Goal: Transaction & Acquisition: Purchase product/service

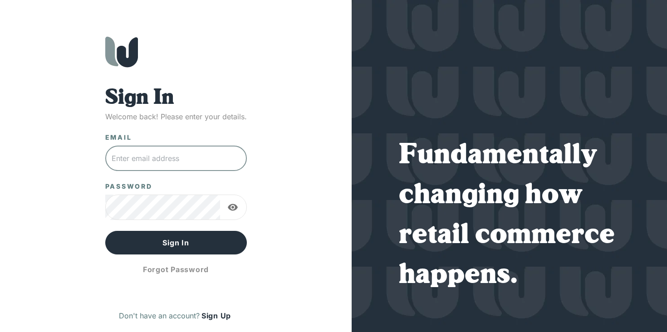
click at [193, 154] on input "text" at bounding box center [176, 158] width 142 height 25
type input "[PERSON_NAME][EMAIL_ADDRESS][DOMAIN_NAME]"
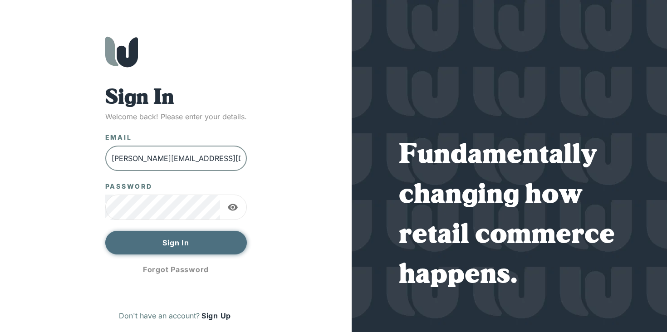
click at [204, 237] on button "Sign In" at bounding box center [176, 243] width 142 height 24
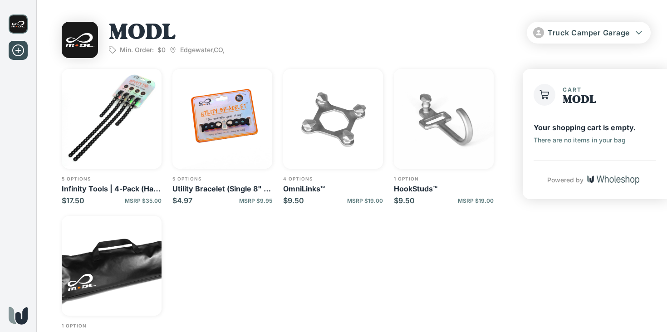
click at [209, 118] on img "button" at bounding box center [222, 119] width 100 height 100
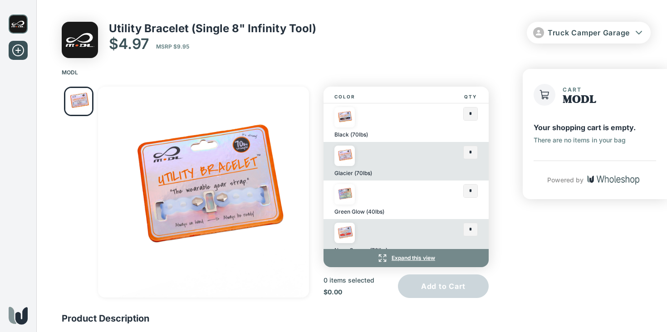
click at [347, 117] on img at bounding box center [344, 117] width 20 height 20
click at [469, 115] on input "text" at bounding box center [471, 114] width 14 height 13
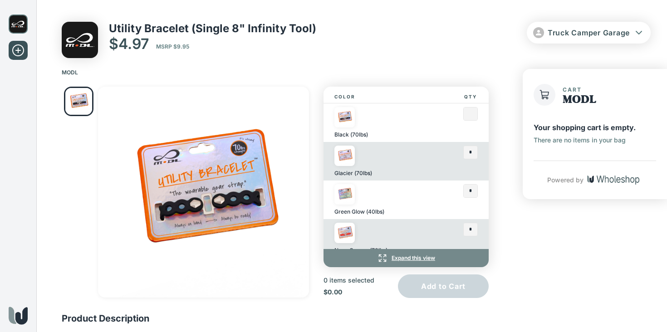
type input "*"
click at [387, 232] on div "Neon Orange (70lbs)" at bounding box center [378, 238] width 89 height 31
click at [348, 232] on img at bounding box center [344, 233] width 20 height 20
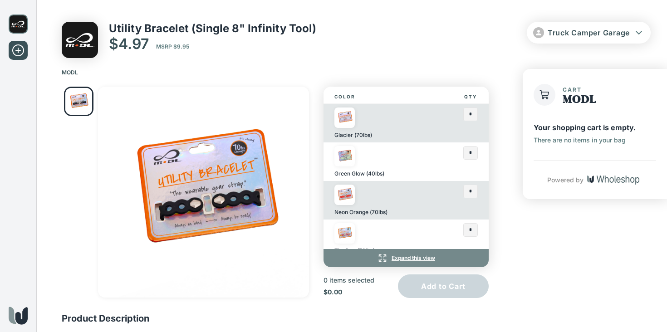
scroll to position [42, 0]
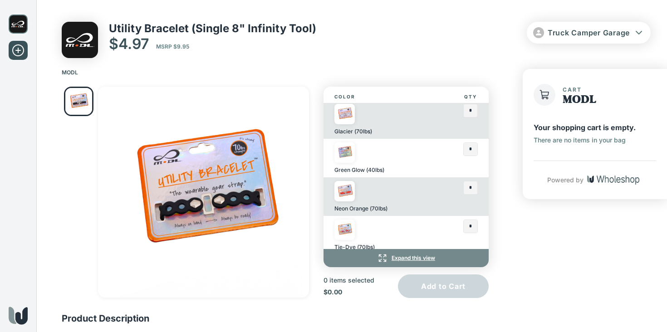
click at [373, 210] on p "Neon Orange (70lbs)" at bounding box center [360, 208] width 53 height 7
click at [349, 195] on img at bounding box center [344, 191] width 20 height 20
click at [471, 187] on input "text" at bounding box center [471, 188] width 14 height 13
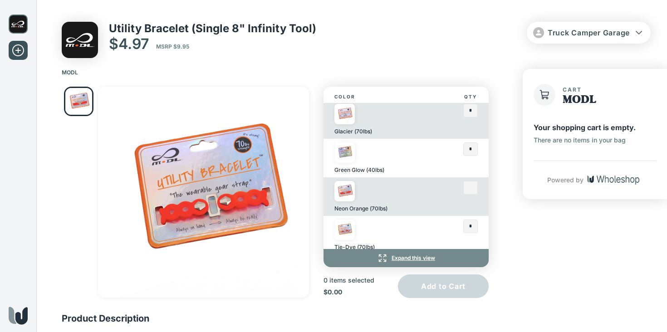
type input "*"
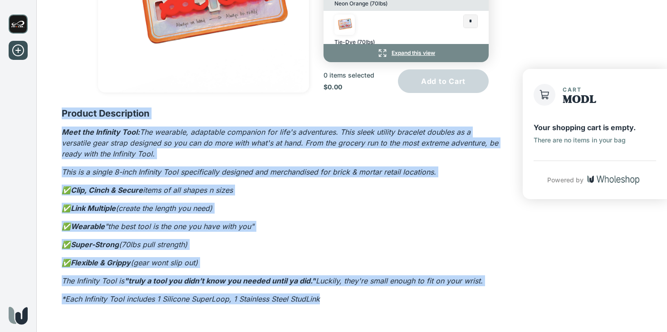
scroll to position [210, 0]
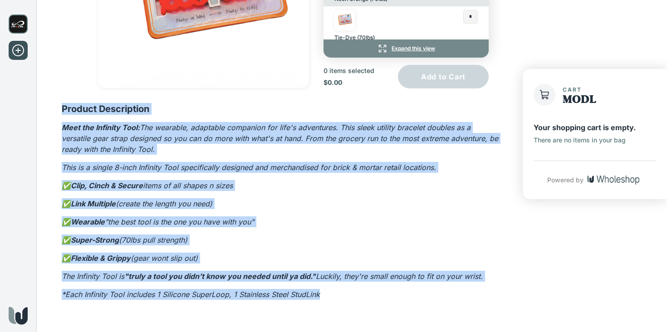
drag, startPoint x: 62, startPoint y: 123, endPoint x: 349, endPoint y: 300, distance: 336.9
click at [349, 300] on div "Color Qty Black (70lbs) * Glacier (70lbs) * Green Glow (40lbs) * Neon Orange (7…" at bounding box center [275, 94] width 478 height 448
copy div "Product Description Meet the Infinity Tool: The wearable, adaptable companion f…"
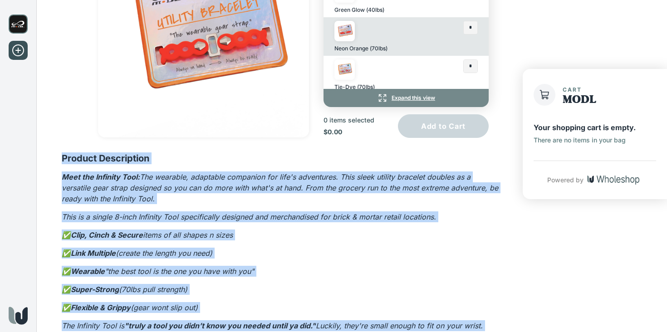
scroll to position [192, 0]
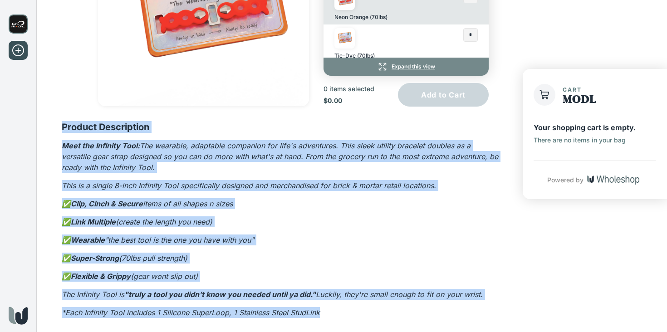
copy div "Product Description Meet the Infinity Tool: The wearable, adaptable companion f…"
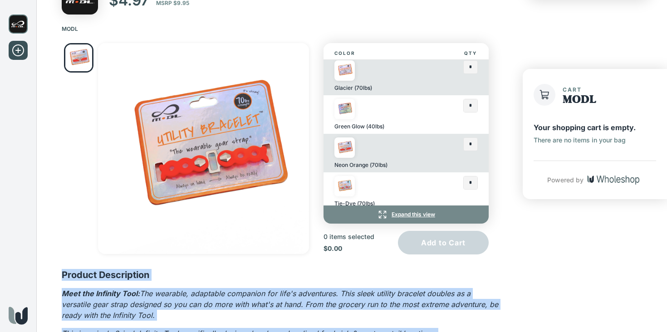
scroll to position [0, 0]
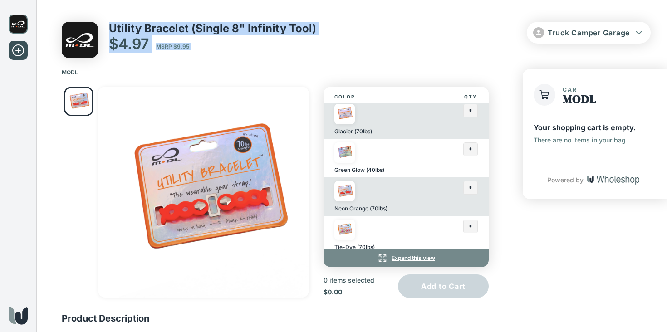
drag, startPoint x: 111, startPoint y: 27, endPoint x: 320, endPoint y: 28, distance: 209.2
click at [320, 28] on div "Utility Bracelet (Single 8" Infinity Tool) $4.97 MSRP $9.95 Truck Camper Garage" at bounding box center [356, 40] width 589 height 36
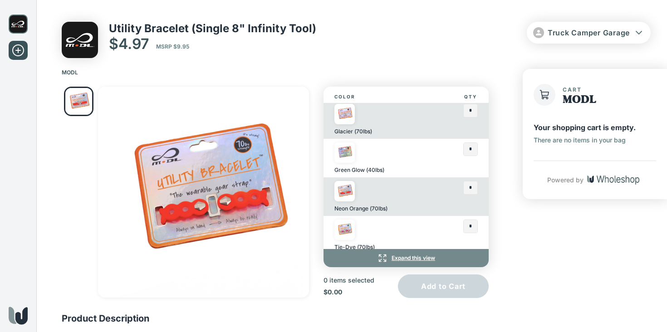
click at [282, 28] on p "Utility Bracelet (Single 8" Infinity Tool)" at bounding box center [212, 28] width 207 height 13
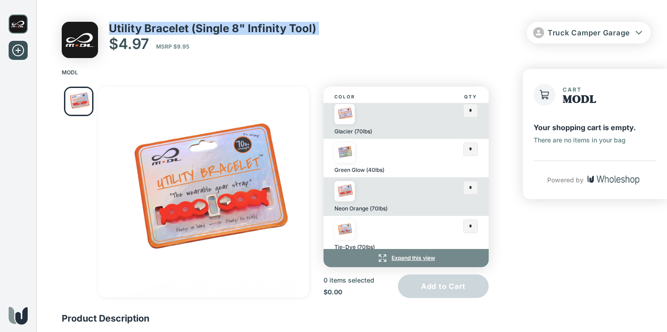
click at [282, 28] on p "Utility Bracelet (Single 8" Infinity Tool)" at bounding box center [212, 28] width 207 height 13
copy p "Utility Bracelet (Single 8" Infinity Tool)"
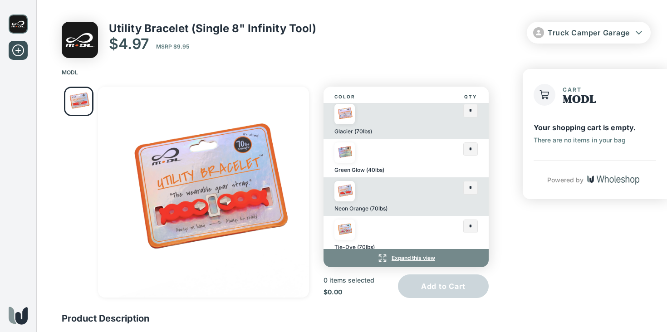
click at [328, 48] on div "Truck Camper Garage" at bounding box center [489, 40] width 324 height 36
drag, startPoint x: 176, startPoint y: 46, endPoint x: 196, endPoint y: 46, distance: 20.0
click at [196, 46] on div "$4.97 MSRP $9.95" at bounding box center [212, 44] width 207 height 18
copy span "9.95"
click at [132, 45] on p "$4.97" at bounding box center [129, 44] width 40 height 18
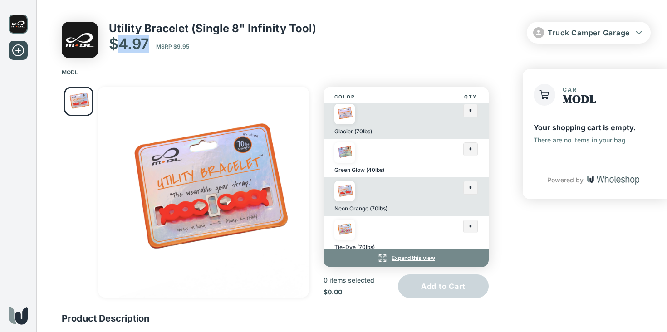
click at [132, 45] on p "$4.97" at bounding box center [129, 44] width 40 height 18
copy p "4.97"
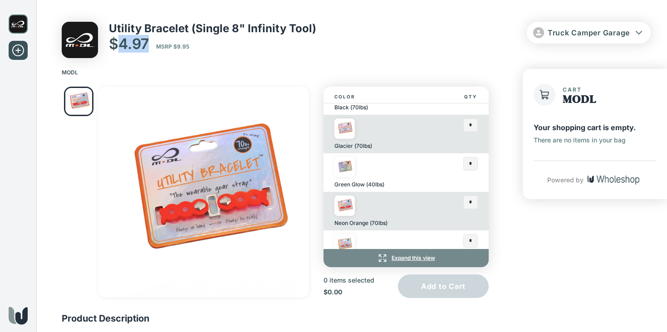
scroll to position [47, 0]
